Goal: Information Seeking & Learning: Learn about a topic

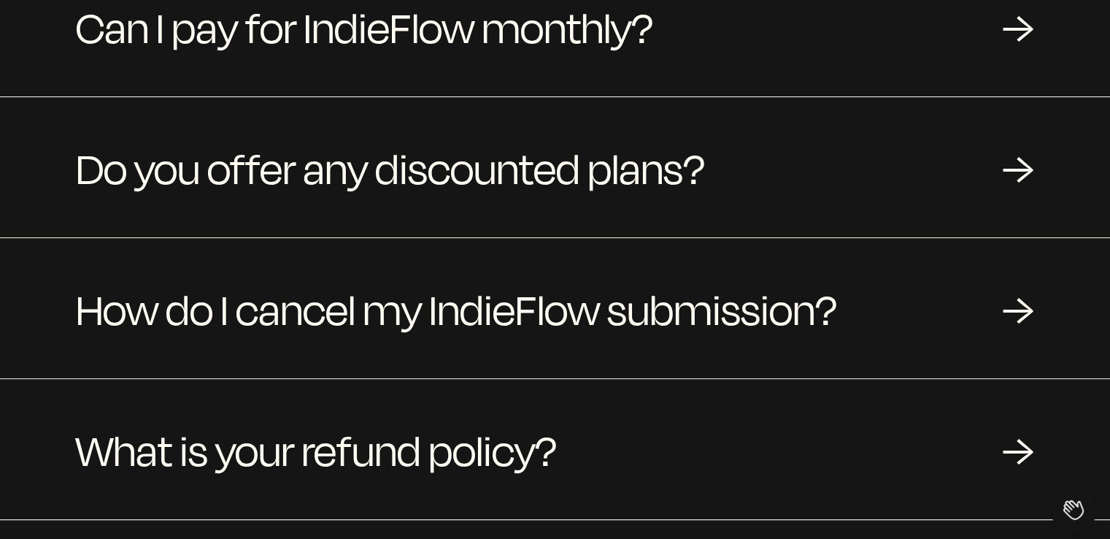
scroll to position [393, 0]
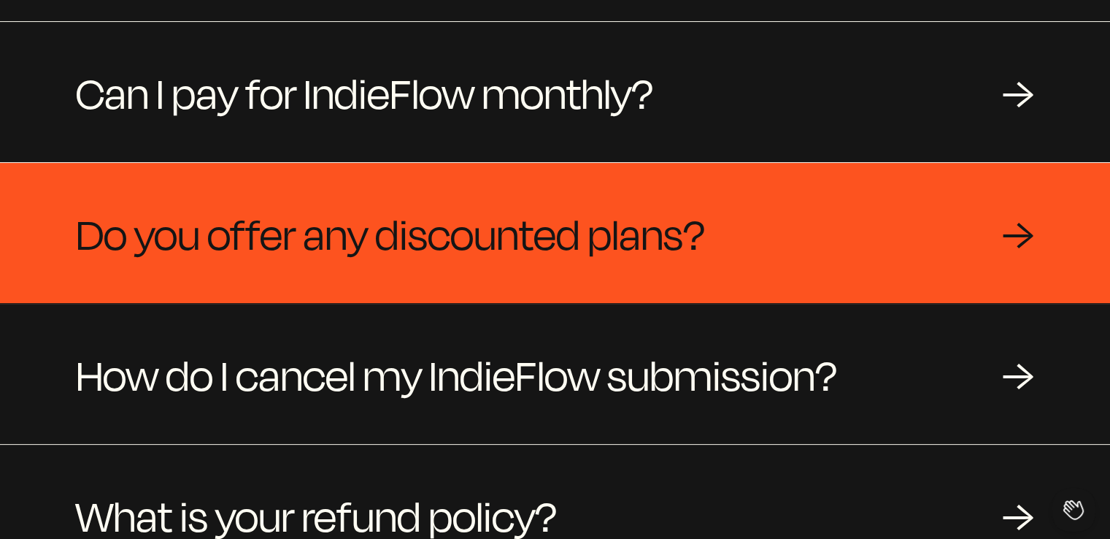
click at [1039, 256] on div "Do you offer any discounted plans? →" at bounding box center [555, 233] width 1110 height 140
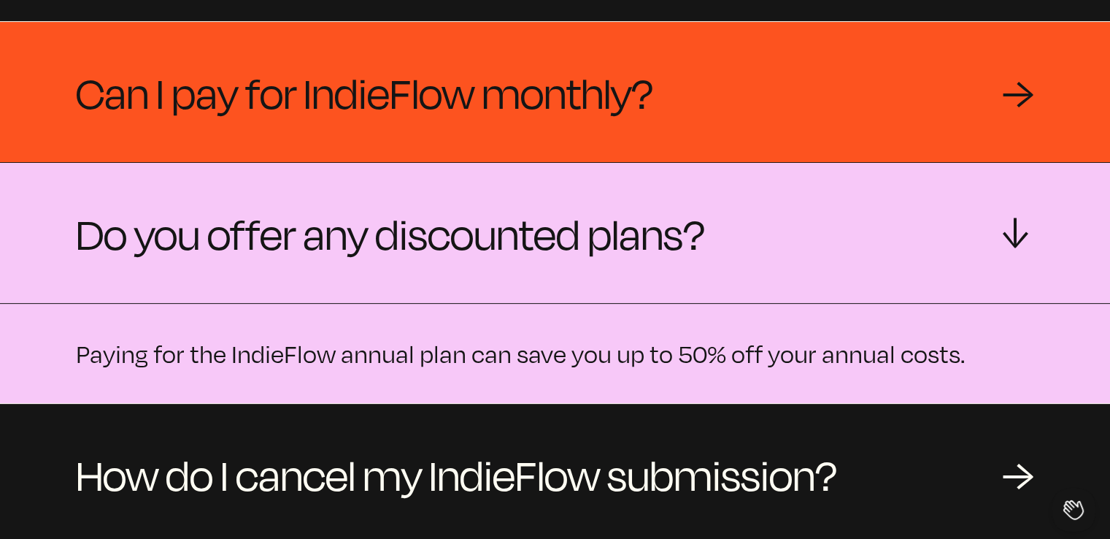
click at [1064, 117] on div "Can I pay for IndieFlow monthly? →" at bounding box center [555, 92] width 1110 height 140
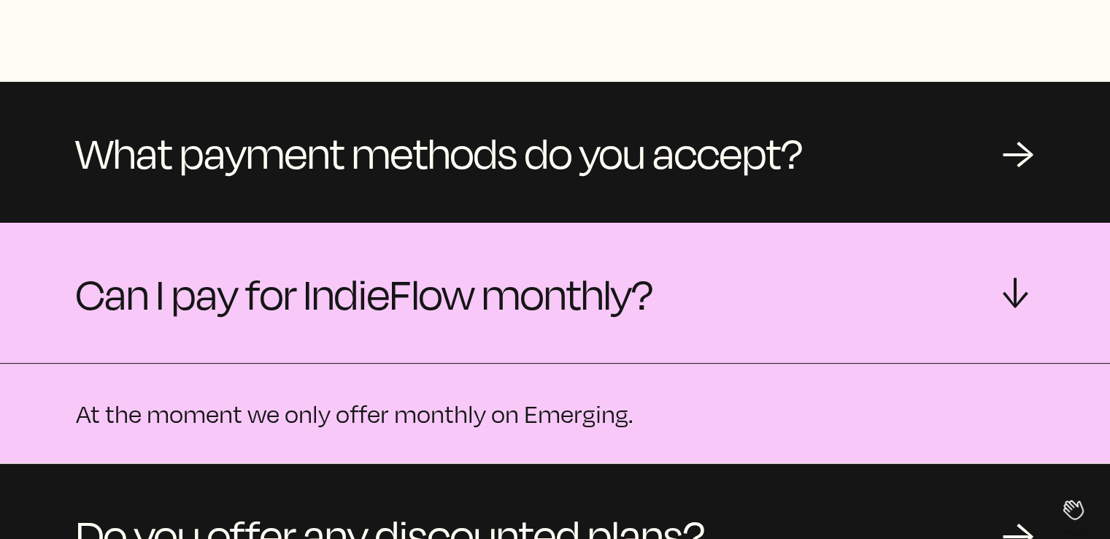
scroll to position [131, 0]
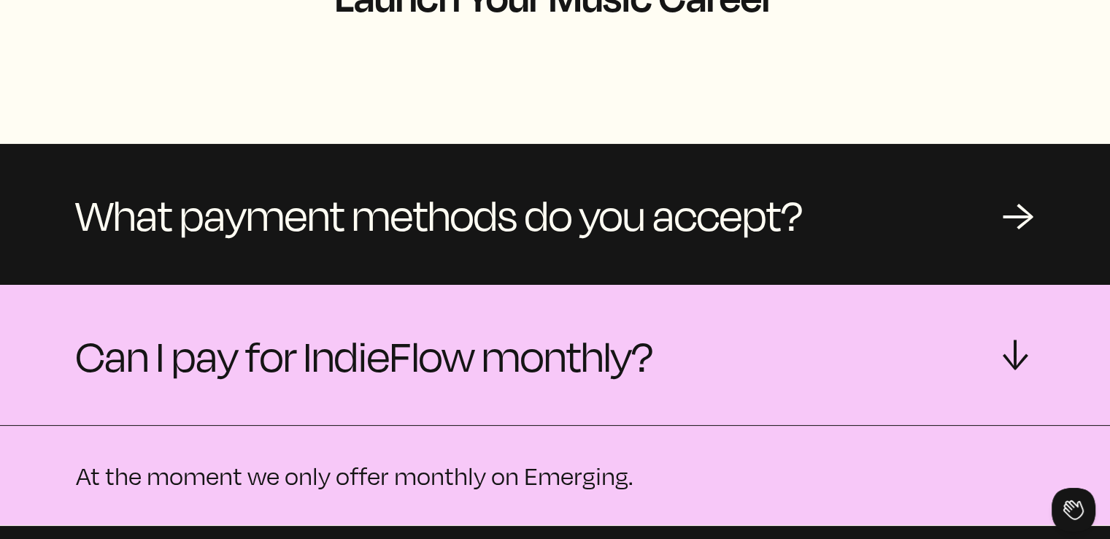
click at [997, 158] on div "What payment methods do you accept? →" at bounding box center [555, 214] width 1110 height 140
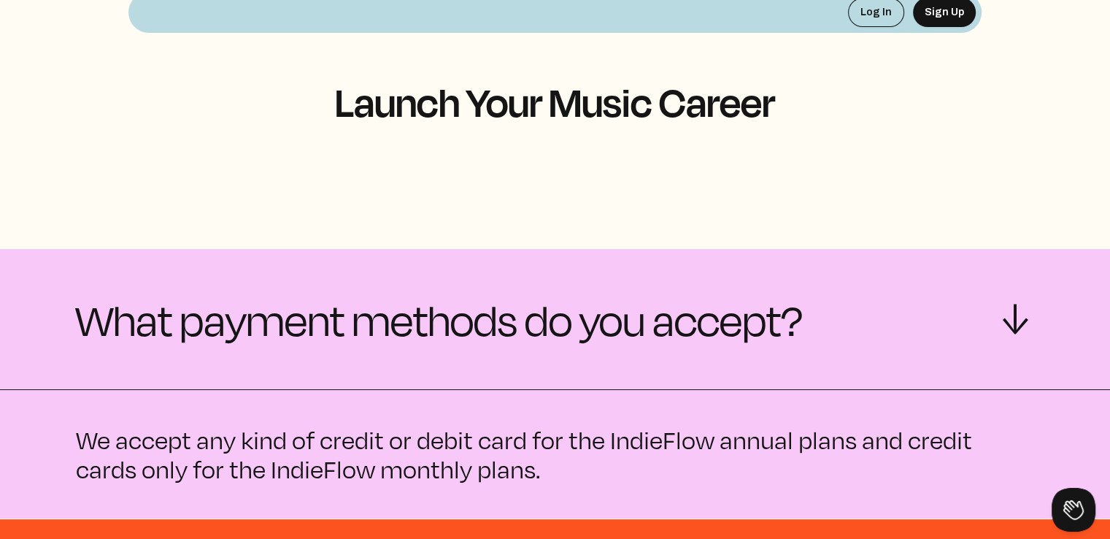
scroll to position [0, 0]
